Goal: Transaction & Acquisition: Download file/media

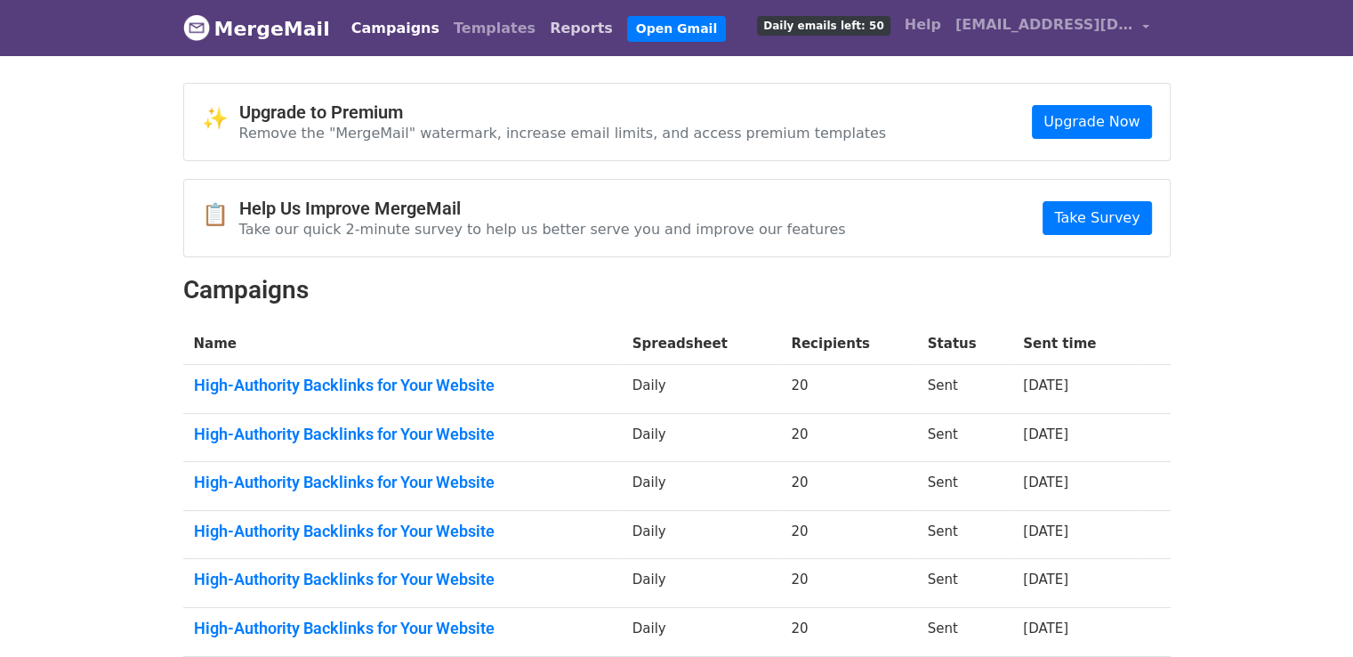
click at [543, 34] on link "Reports" at bounding box center [581, 29] width 77 height 36
click at [543, 24] on link "Reports" at bounding box center [581, 29] width 77 height 36
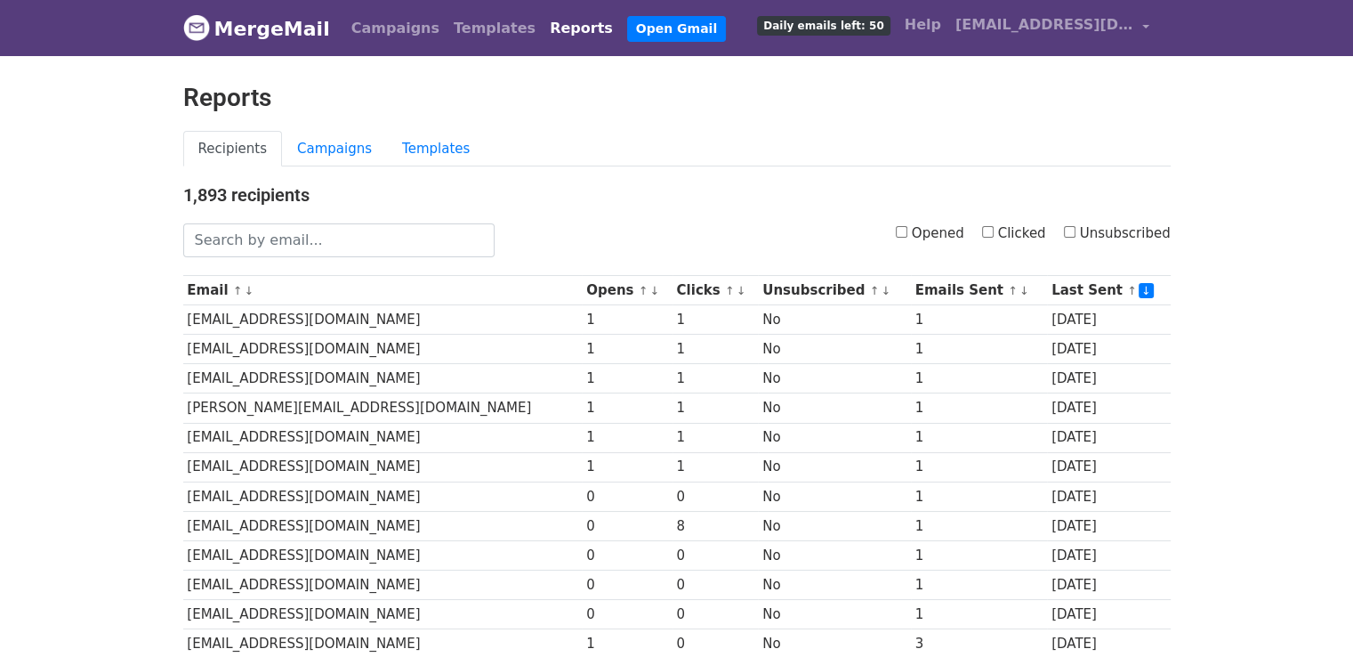
click at [908, 227] on input "Opened" at bounding box center [902, 232] width 12 height 12
checkbox input "true"
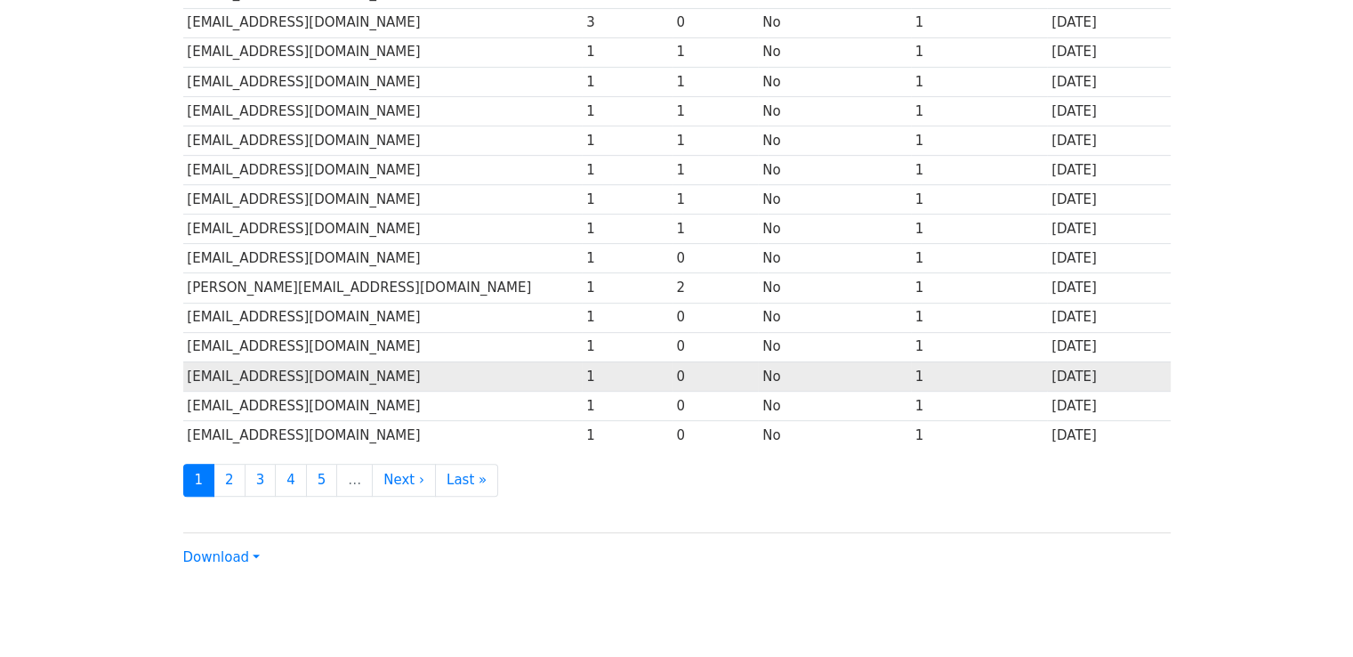
scroll to position [786, 0]
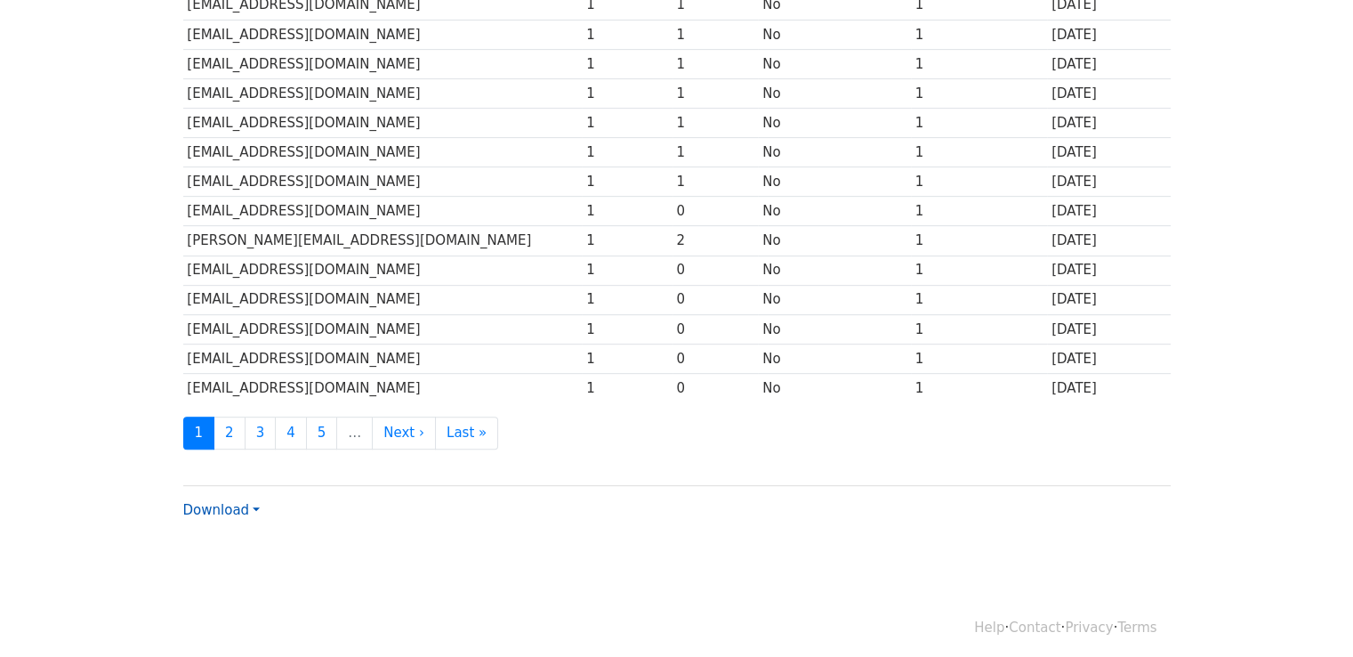
click at [230, 506] on link "Download" at bounding box center [221, 510] width 77 height 16
click at [246, 558] on link "Excel" at bounding box center [254, 572] width 141 height 28
